Goal: Transaction & Acquisition: Subscribe to service/newsletter

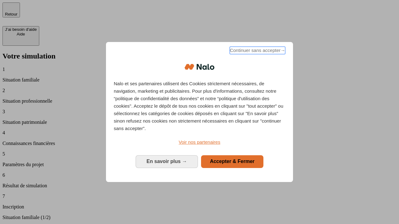
click at [257, 51] on span "Continuer sans accepter →" at bounding box center [257, 50] width 55 height 7
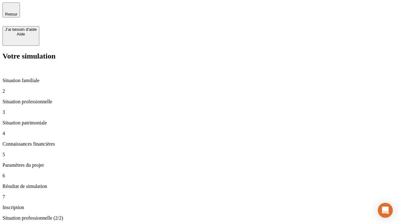
type input "30 000"
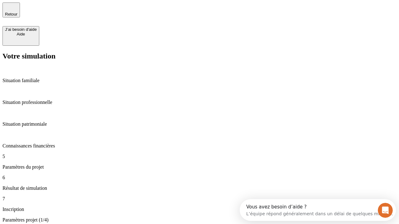
type input "25"
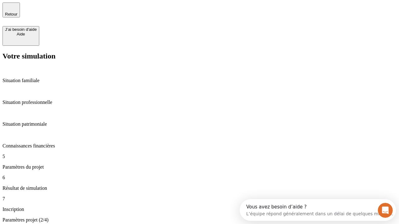
type input "1 000"
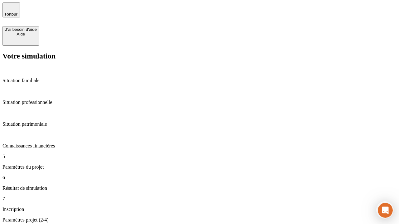
type input "640"
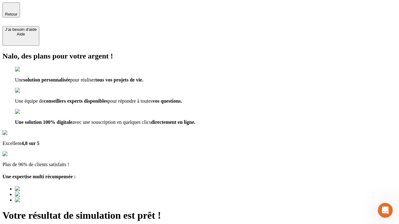
type input "[EMAIL_ADDRESS][PERSON_NAME][DOMAIN_NAME]"
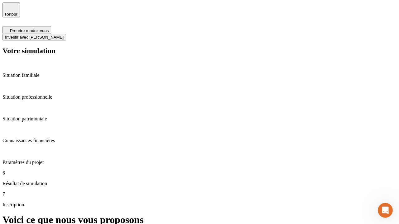
click at [64, 35] on span "Investir avec [PERSON_NAME]" at bounding box center [34, 37] width 59 height 5
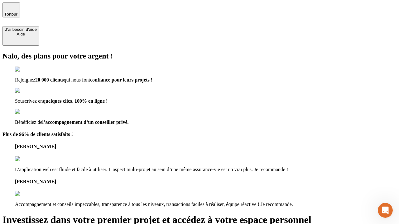
type input "[EMAIL_ADDRESS][PERSON_NAME][DOMAIN_NAME]"
